Goal: Task Accomplishment & Management: Manage account settings

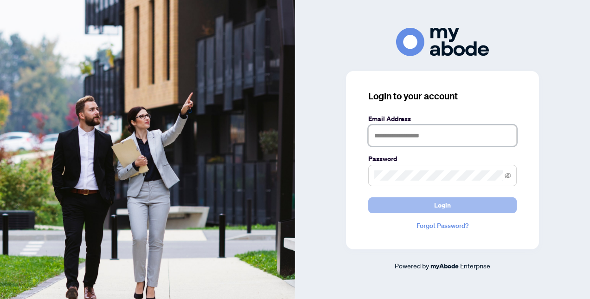
type input "**********"
click at [436, 207] on span "Login" at bounding box center [442, 205] width 17 height 15
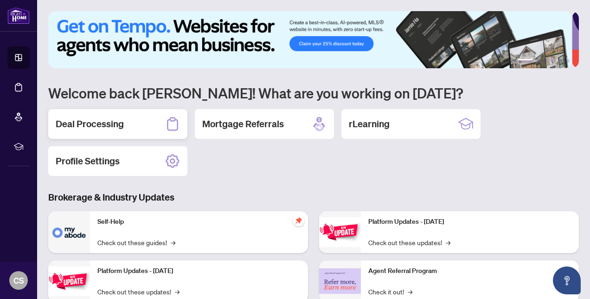
click at [109, 125] on h2 "Deal Processing" at bounding box center [90, 123] width 68 height 13
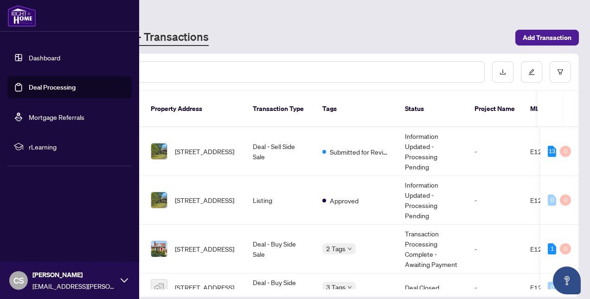
click at [45, 56] on link "Dashboard" at bounding box center [45, 57] width 32 height 8
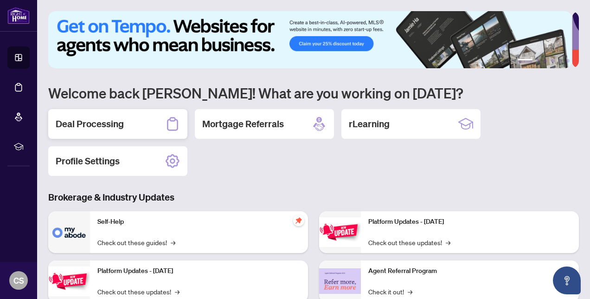
click at [108, 122] on h2 "Deal Processing" at bounding box center [90, 123] width 68 height 13
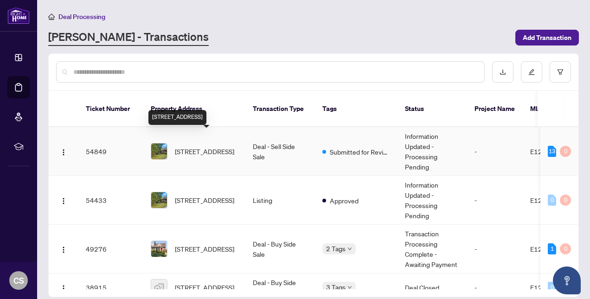
click at [208, 146] on span "81 Meadow Cres, Whitby, Ontario L1N 3J2, Canada" at bounding box center [204, 151] width 59 height 10
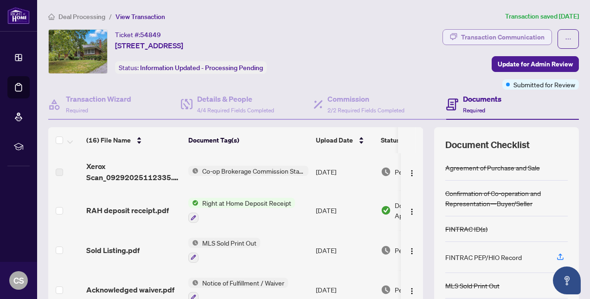
click at [498, 34] on div "Transaction Communication" at bounding box center [503, 37] width 84 height 15
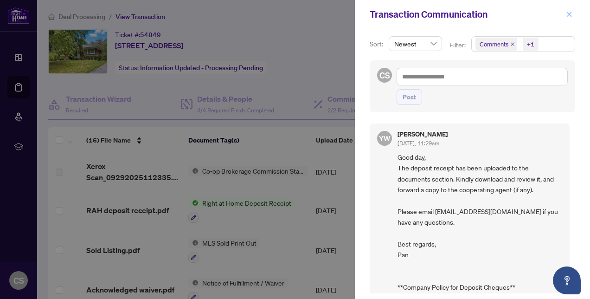
click at [573, 12] on icon "close" at bounding box center [569, 14] width 6 height 6
